Goal: Information Seeking & Learning: Compare options

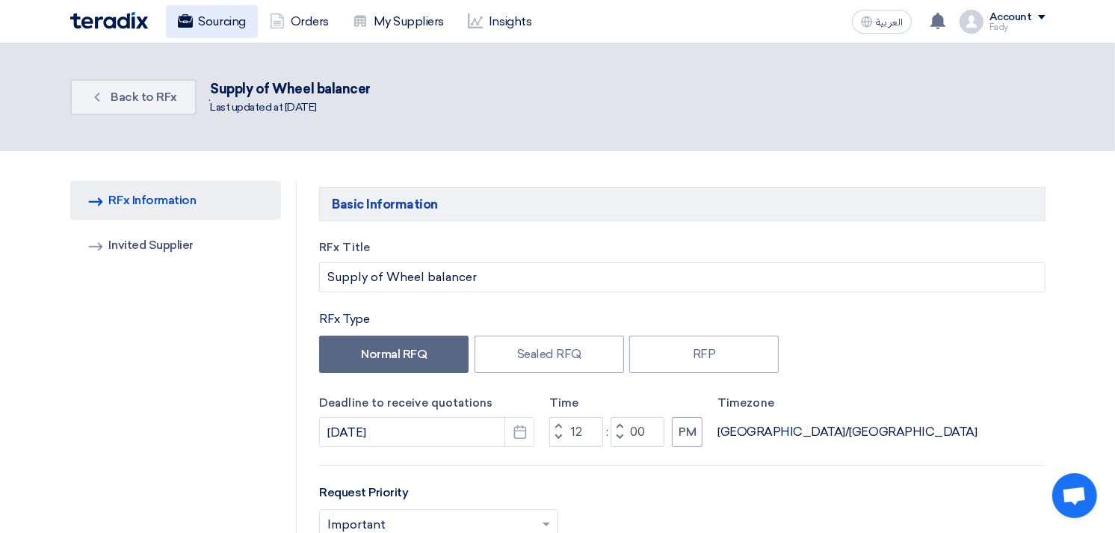
click at [222, 13] on link "Sourcing" at bounding box center [212, 21] width 92 height 33
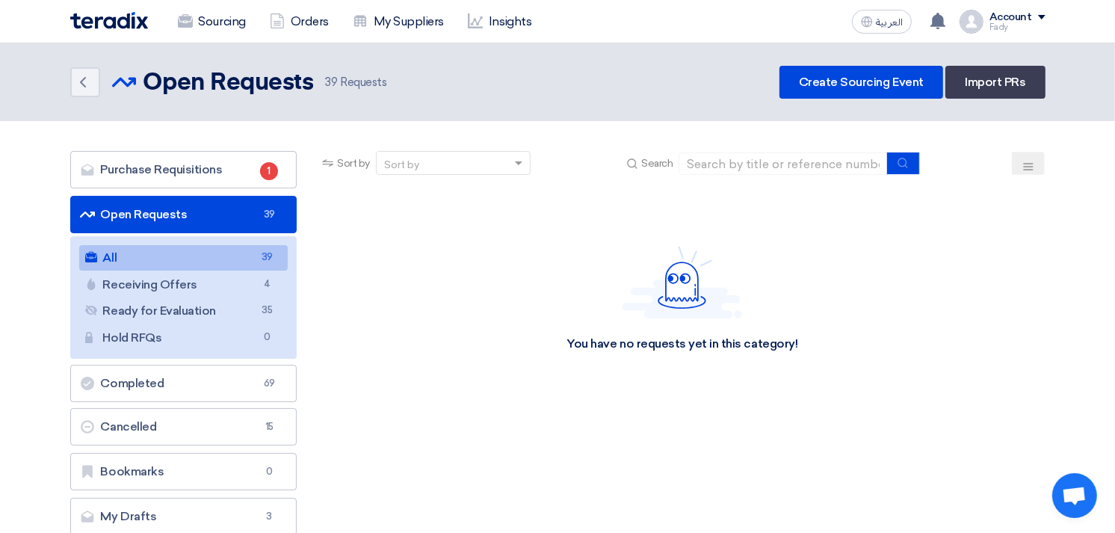
click at [249, 255] on link "All All 39" at bounding box center [183, 257] width 209 height 25
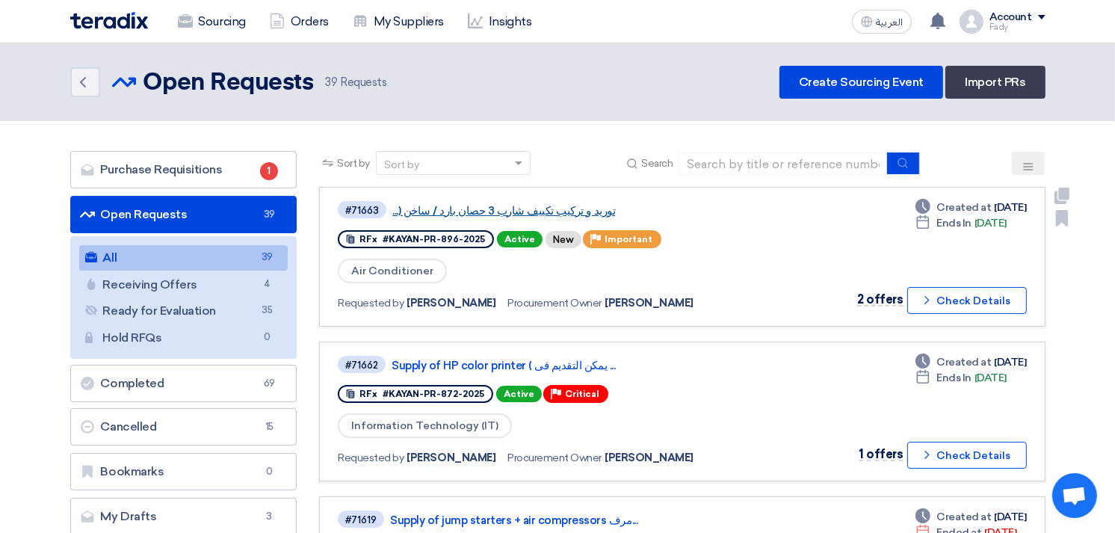
click at [542, 208] on link "توريد و تركيب تكييف شارب 3 حصان بارد / ساخن (..." at bounding box center [579, 210] width 374 height 13
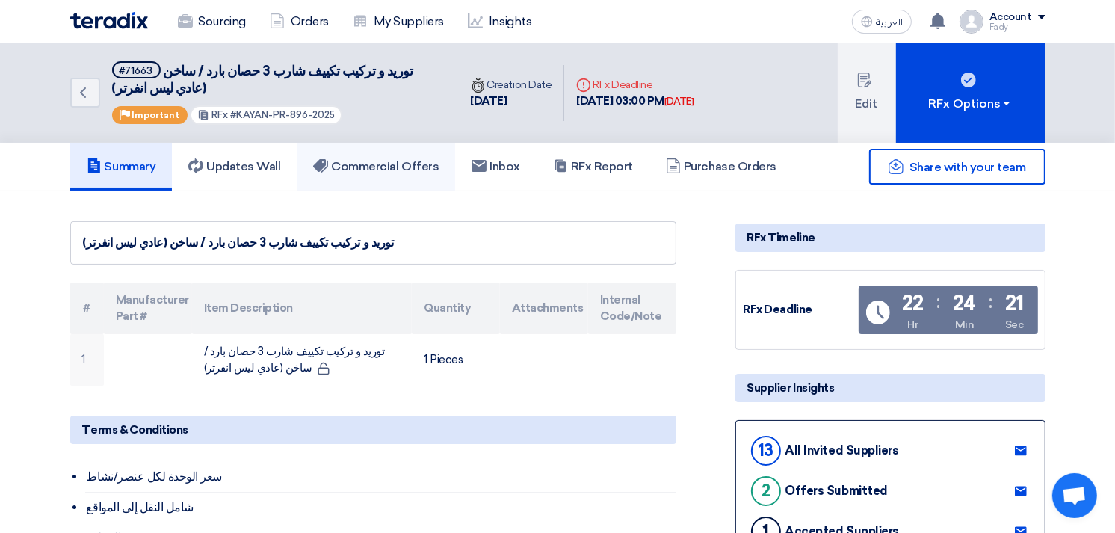
click at [389, 160] on h5 "Commercial Offers" at bounding box center [376, 166] width 126 height 15
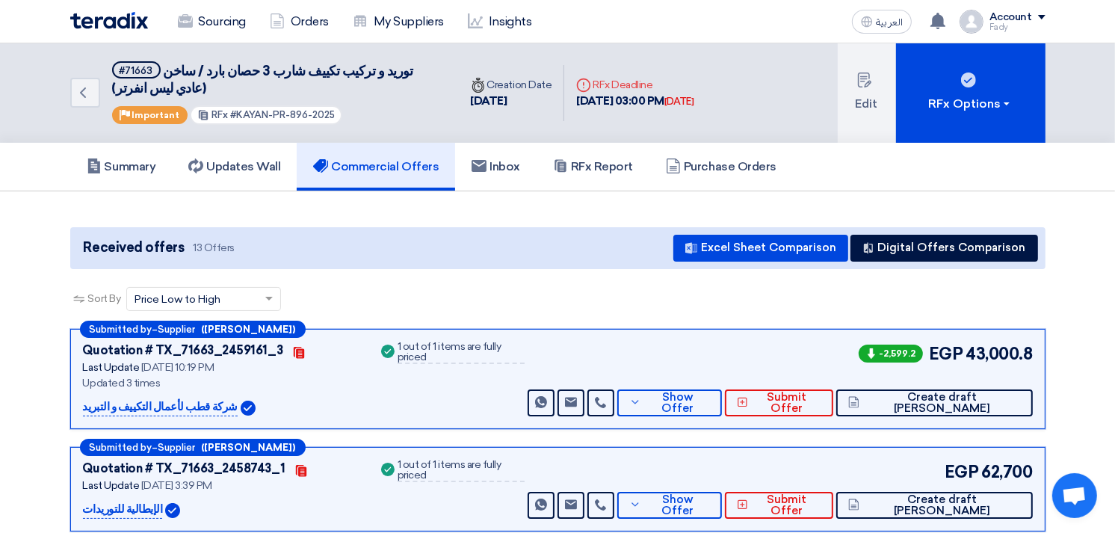
click at [87, 96] on icon "Back" at bounding box center [83, 93] width 18 height 18
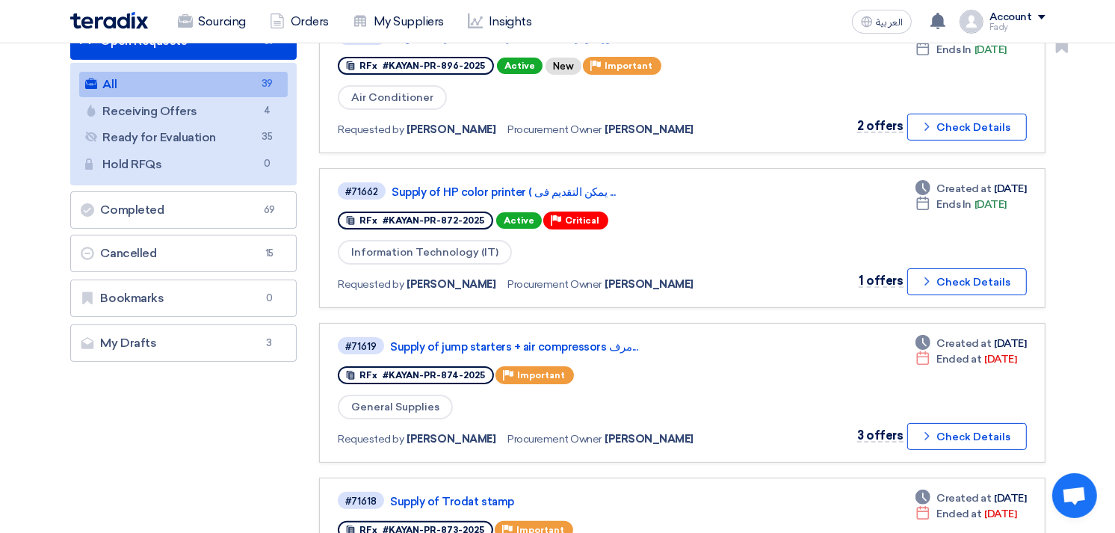
scroll to position [166, 0]
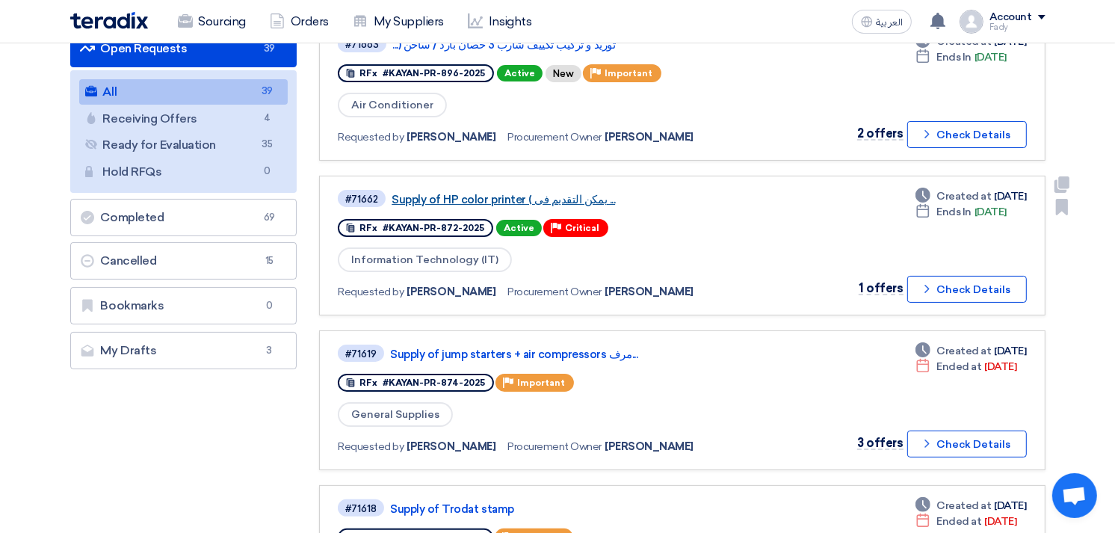
click at [554, 193] on link "Supply of HP color printer ( يمكن التقديم فى ..." at bounding box center [578, 199] width 374 height 13
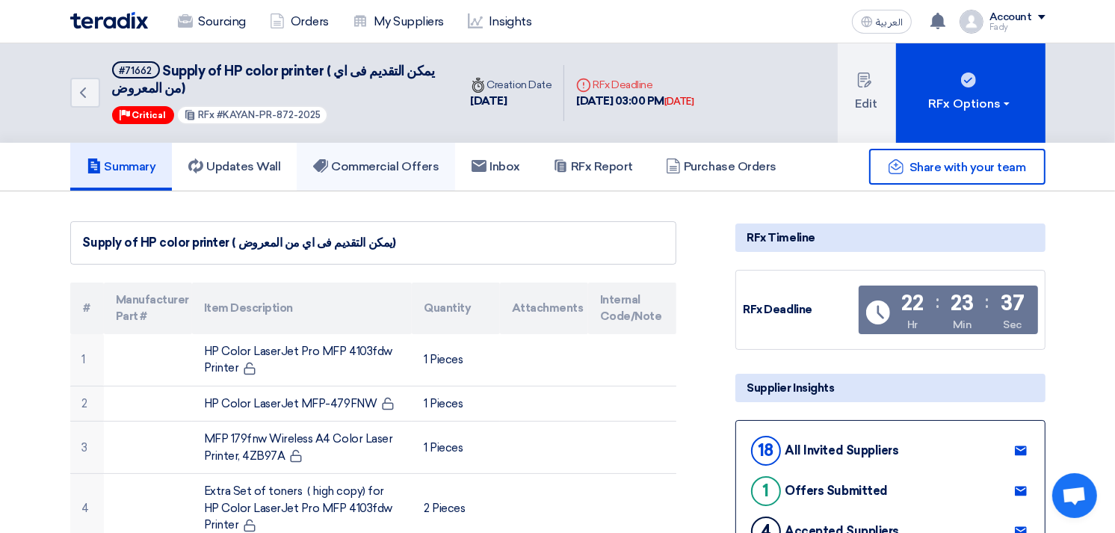
click at [389, 155] on link "Commercial Offers" at bounding box center [376, 167] width 158 height 48
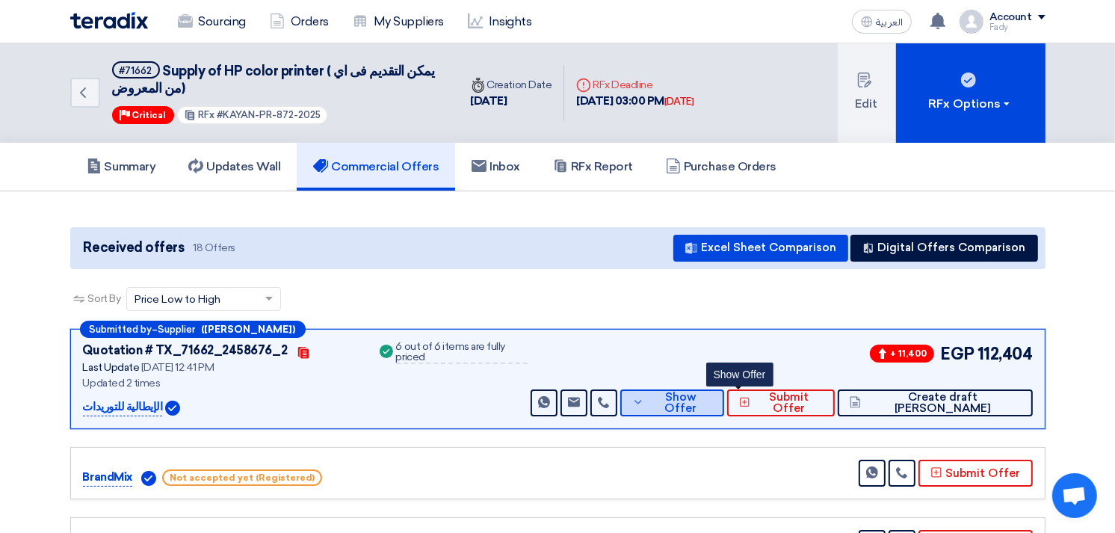
click at [712, 401] on span "Show Offer" at bounding box center [680, 402] width 64 height 22
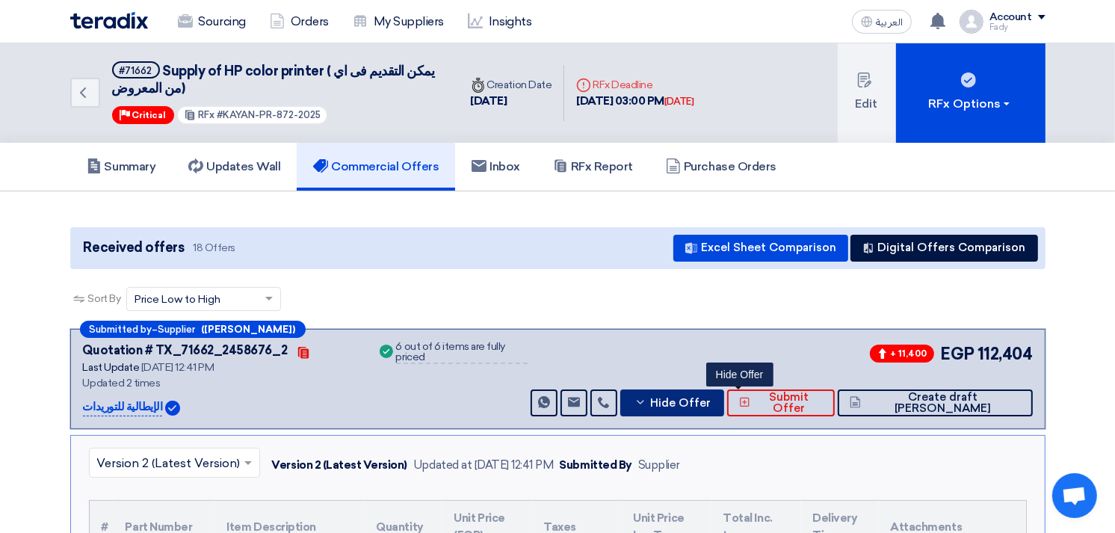
click at [710, 400] on span "Hide Offer" at bounding box center [680, 402] width 61 height 11
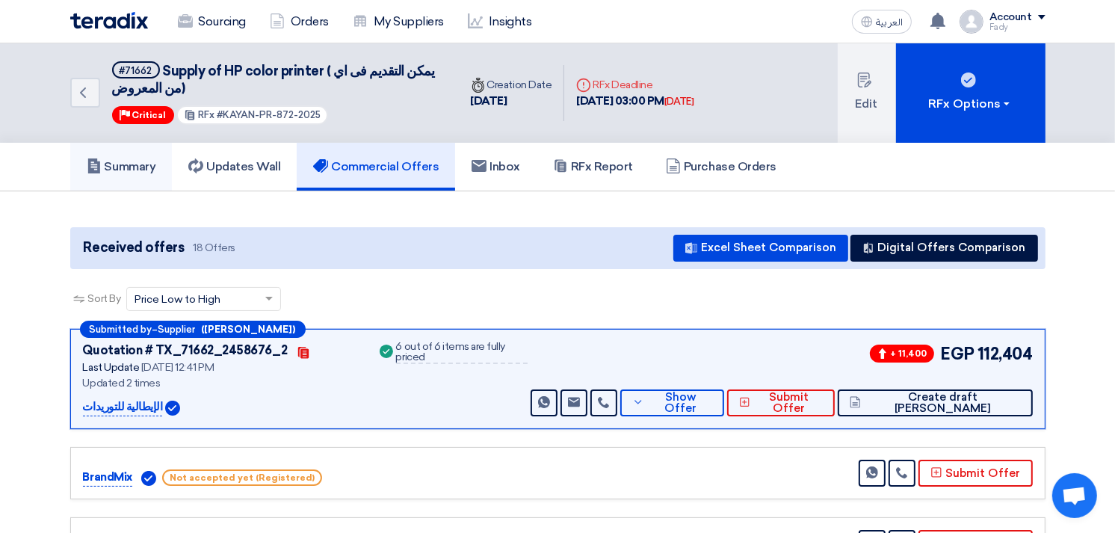
click at [143, 169] on h5 "Summary" at bounding box center [121, 166] width 69 height 15
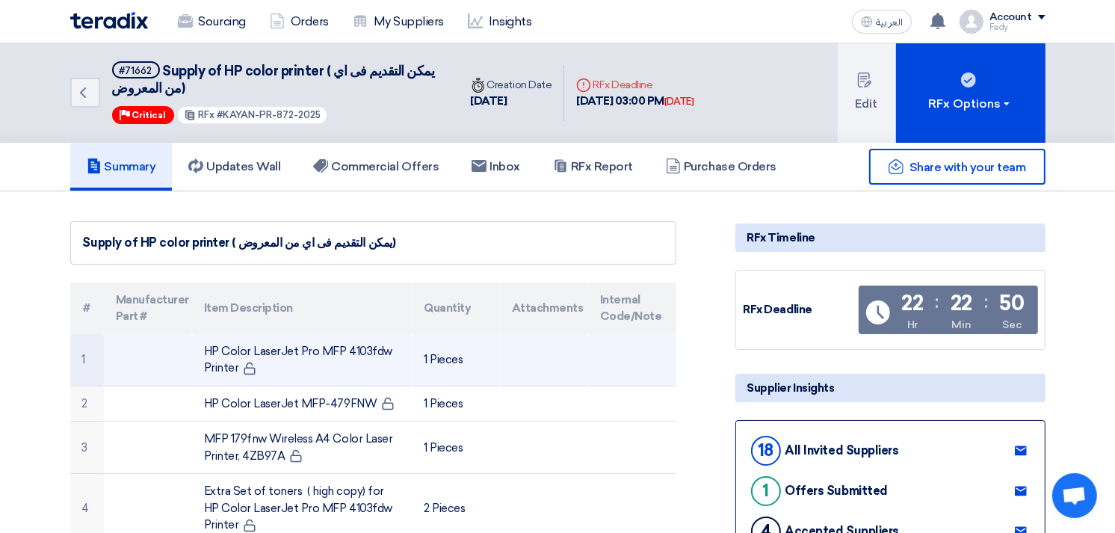
click at [326, 347] on td "HP Color LaserJet Pro MFP 4103fdw Printer" at bounding box center [302, 360] width 220 height 52
copy tr "HP Color LaserJet Pro MFP 4103fdw Printer"
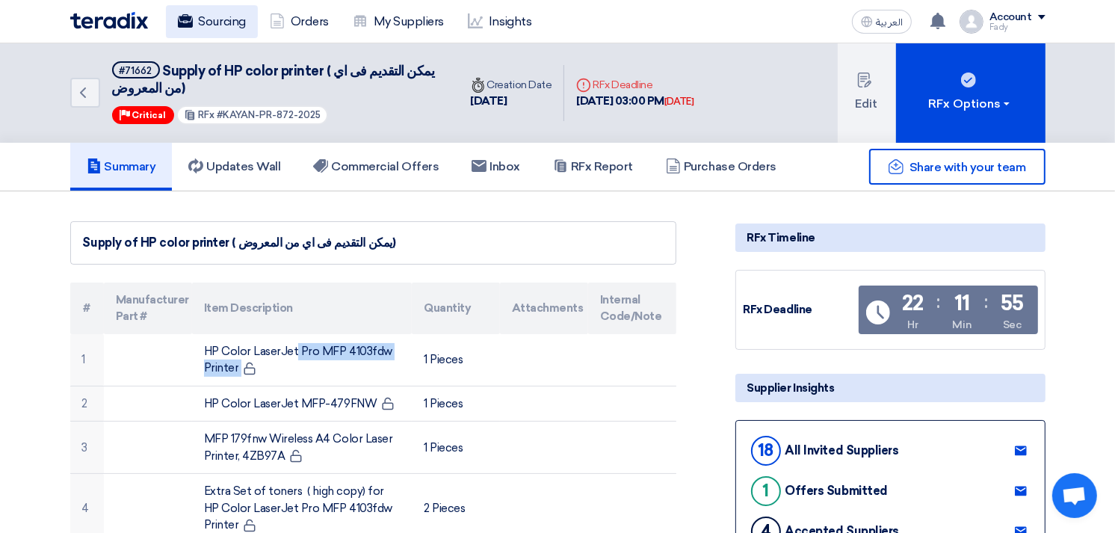
click at [214, 13] on link "Sourcing" at bounding box center [212, 21] width 92 height 33
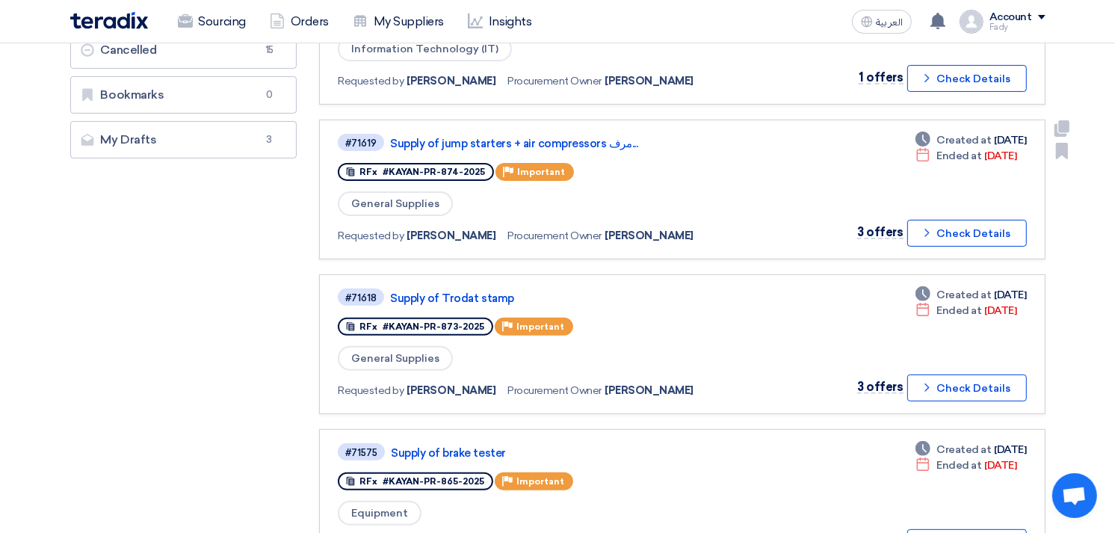
scroll to position [415, 0]
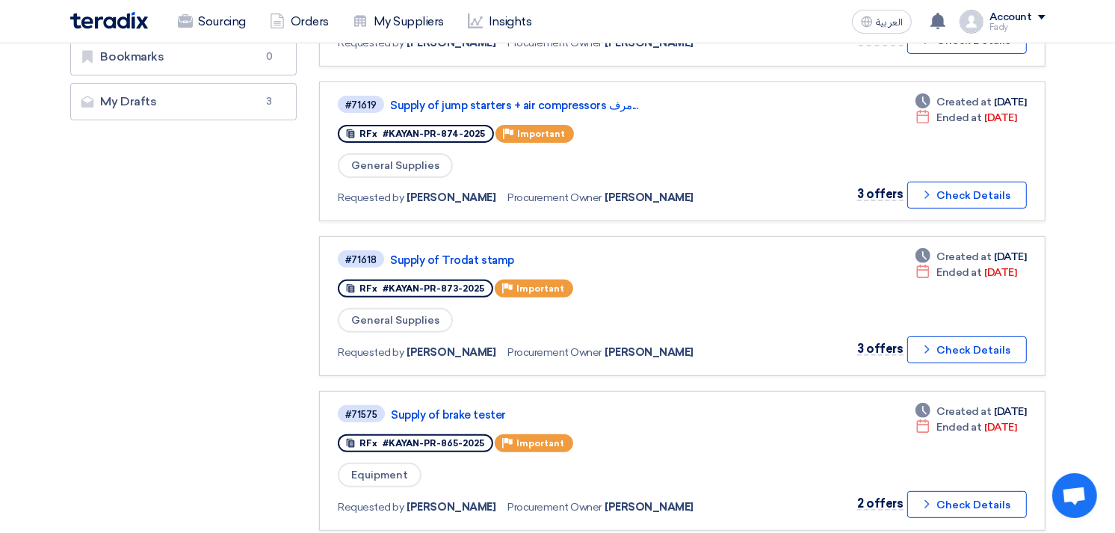
drag, startPoint x: 678, startPoint y: 481, endPoint x: 212, endPoint y: 355, distance: 483.0
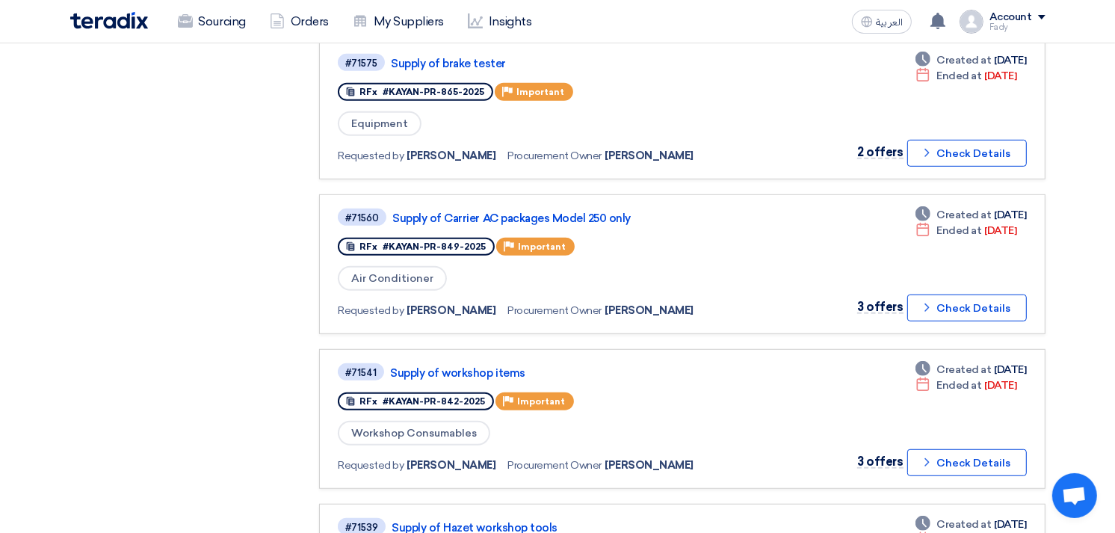
scroll to position [830, 0]
